Goal: Entertainment & Leisure: Consume media (video, audio)

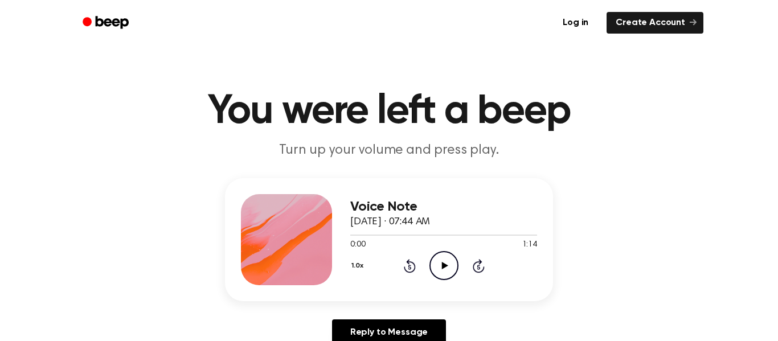
click at [443, 273] on icon "Play Audio" at bounding box center [443, 265] width 29 height 29
click at [395, 262] on div "1.0x Rewind 5 seconds Pause Audio Skip 5 seconds" at bounding box center [443, 265] width 187 height 29
click at [409, 268] on icon "Rewind 5 seconds" at bounding box center [409, 265] width 13 height 15
click at [409, 273] on icon at bounding box center [410, 266] width 12 height 14
click at [409, 267] on icon at bounding box center [409, 267] width 3 height 5
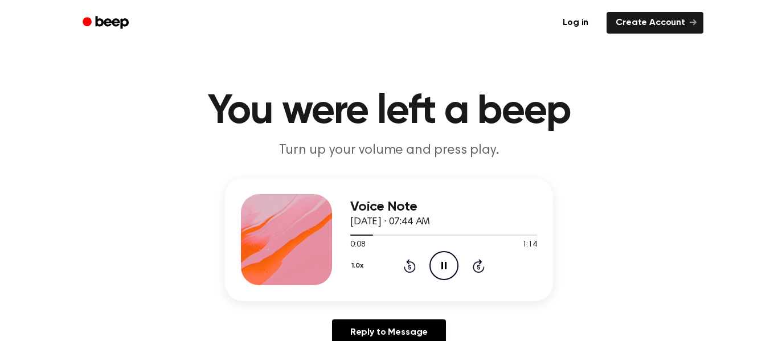
click at [404, 265] on icon "Rewind 5 seconds" at bounding box center [409, 265] width 13 height 15
click at [406, 261] on icon at bounding box center [410, 266] width 12 height 14
click at [405, 272] on icon "Rewind 5 seconds" at bounding box center [409, 265] width 13 height 15
click at [408, 266] on icon at bounding box center [409, 267] width 3 height 5
click at [443, 266] on icon at bounding box center [444, 265] width 6 height 7
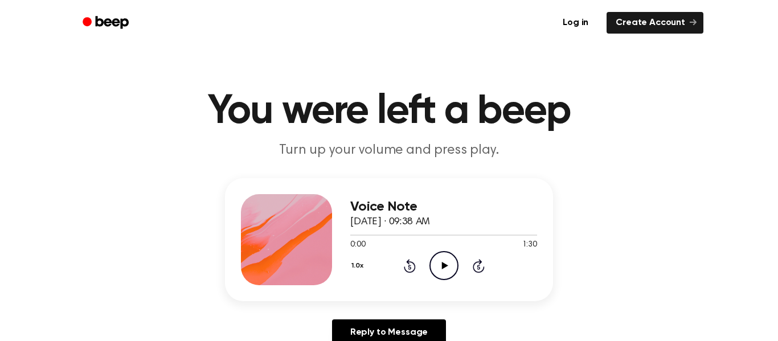
click at [446, 270] on icon "Play Audio" at bounding box center [443, 265] width 29 height 29
click at [442, 267] on icon at bounding box center [444, 265] width 6 height 7
